Goal: Check status: Check status

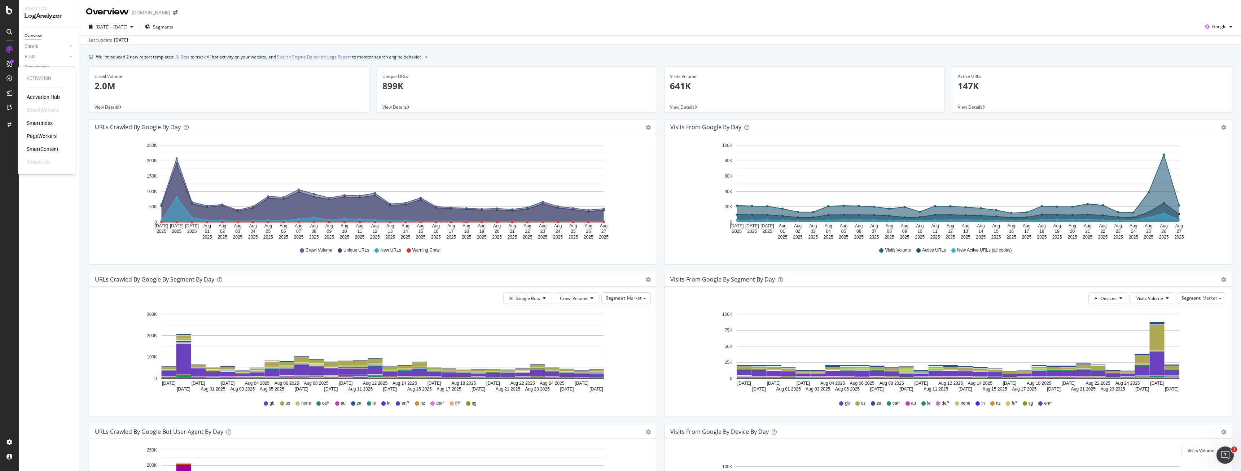
click at [47, 135] on div "PageWorkers" at bounding box center [42, 135] width 30 height 7
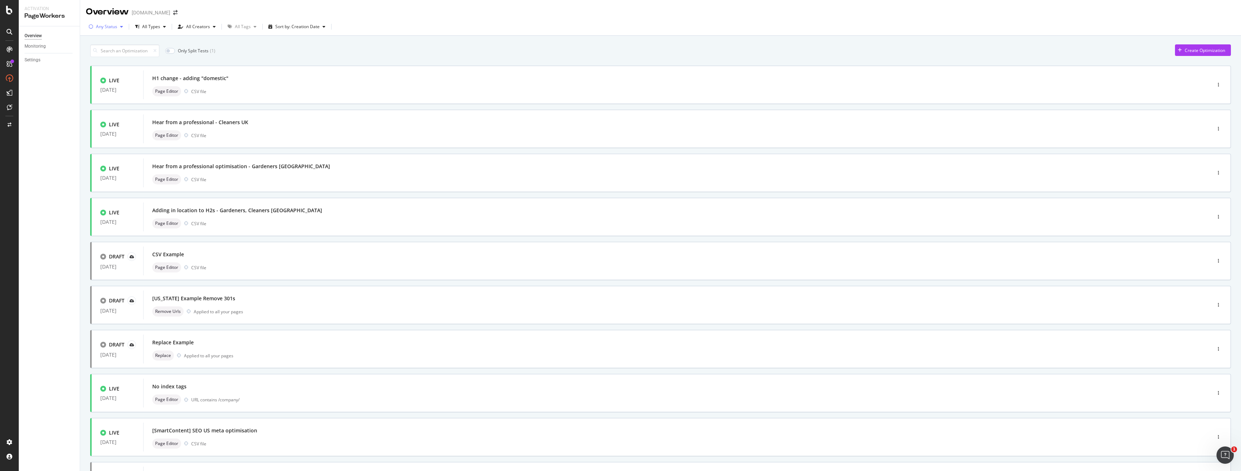
click at [118, 30] on div "Any Status" at bounding box center [106, 26] width 40 height 11
click at [111, 54] on div "( 15 )" at bounding box center [114, 54] width 8 height 6
click at [392, 54] on div "Only Split Tests ( 0 ) Create Optimization" at bounding box center [660, 50] width 1141 height 13
click at [270, 131] on div "Page Editor CSV file" at bounding box center [666, 135] width 1028 height 10
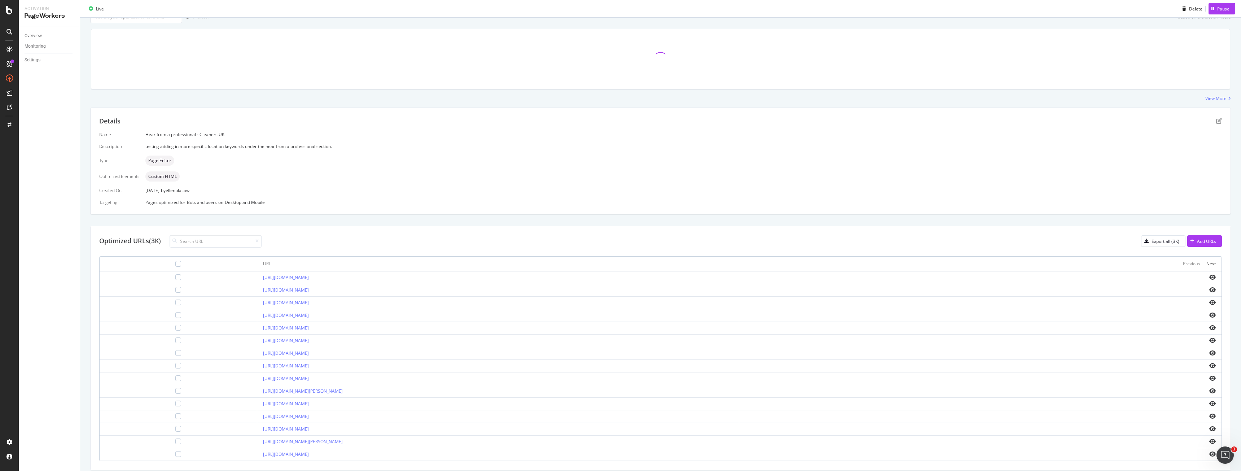
scroll to position [78, 0]
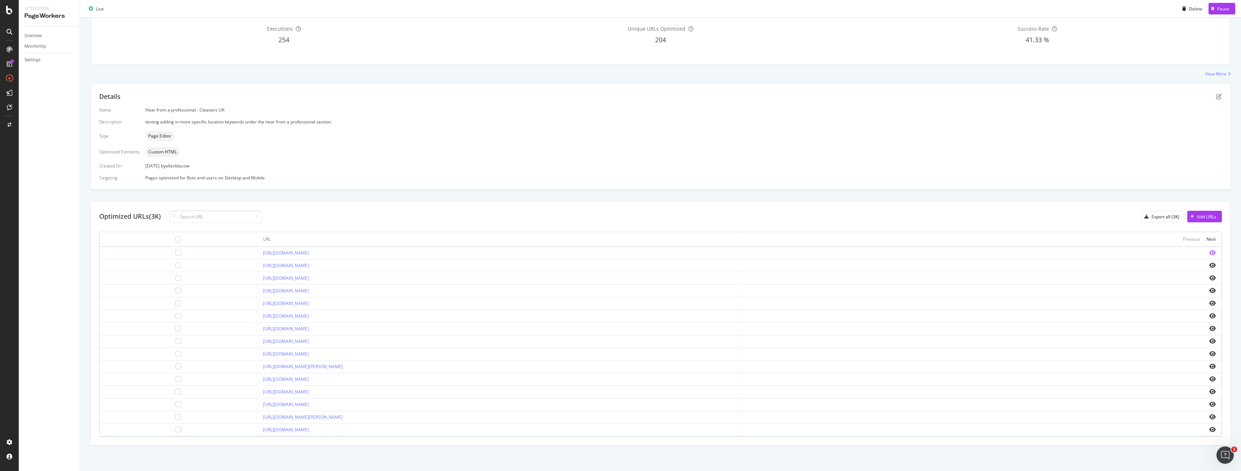
click at [1209, 252] on icon "eye" at bounding box center [1212, 253] width 6 height 6
